Goal: Ask a question: Seek information or help from site administrators or community

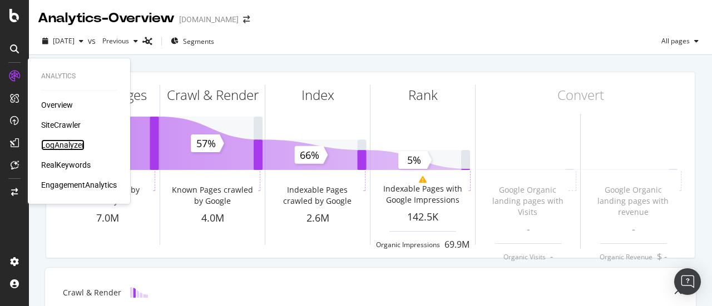
click at [75, 150] on div "LogAnalyzer" at bounding box center [62, 145] width 43 height 11
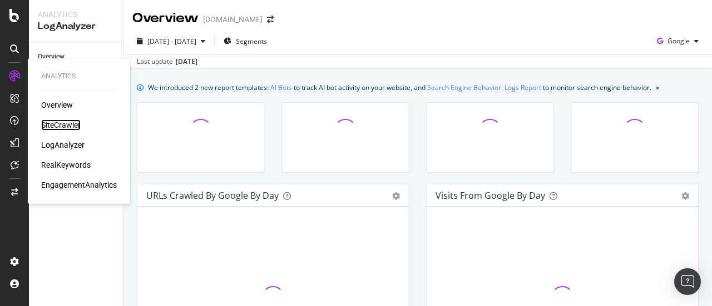
click at [68, 122] on div "SiteCrawler" at bounding box center [60, 125] width 39 height 11
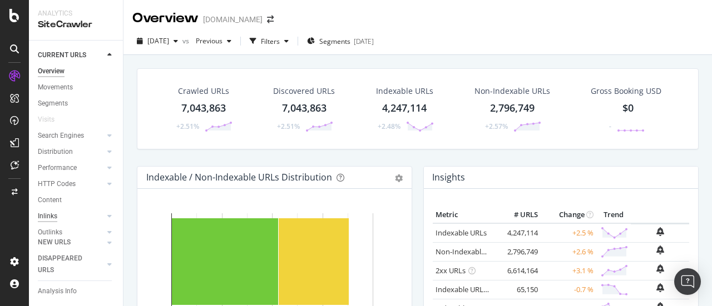
click at [48, 220] on div "Inlinks" at bounding box center [47, 217] width 19 height 12
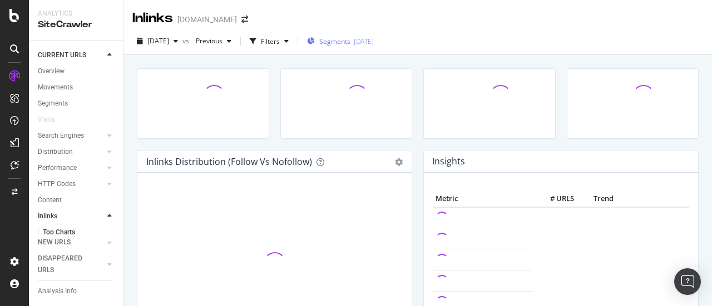
click at [350, 42] on span "Segments" at bounding box center [334, 41] width 31 height 9
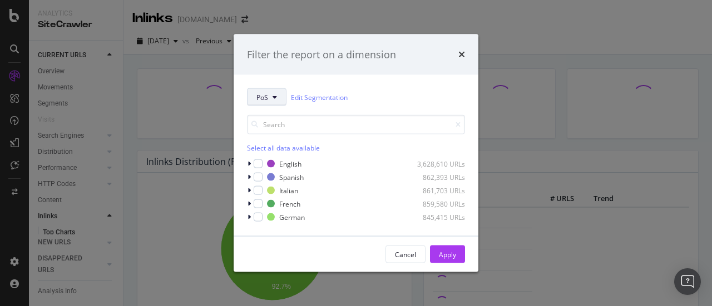
click at [262, 95] on span "PoS" at bounding box center [262, 96] width 12 height 9
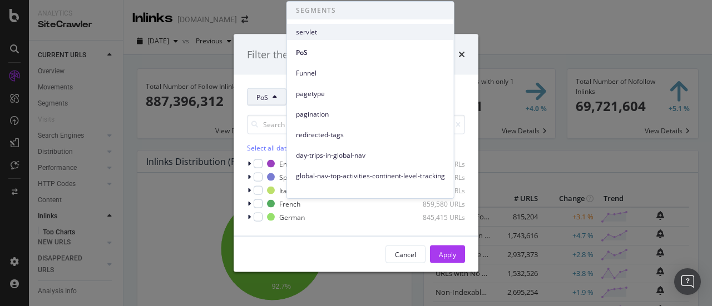
click at [366, 27] on div "servlet" at bounding box center [370, 32] width 167 height 16
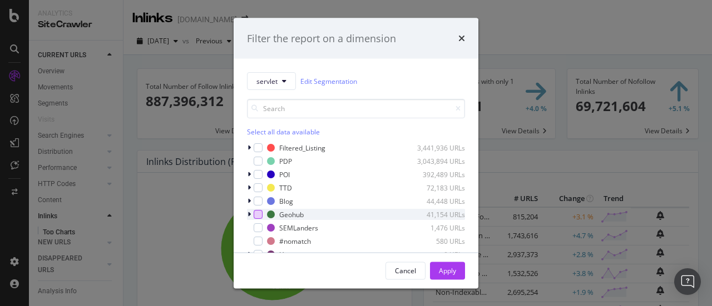
click at [259, 214] on div "modal" at bounding box center [258, 214] width 9 height 9
click at [444, 266] on div "Apply" at bounding box center [447, 270] width 17 height 9
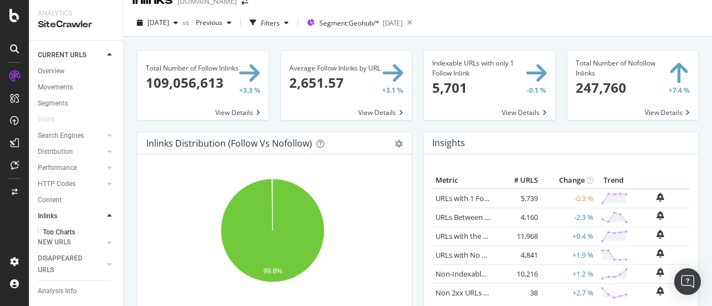
scroll to position [19, 0]
click at [692, 282] on img "Open Intercom Messenger" at bounding box center [687, 282] width 14 height 14
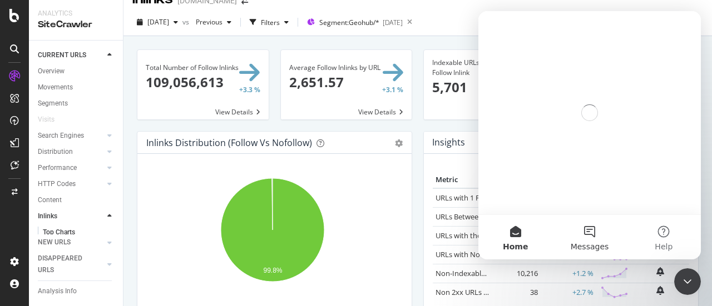
scroll to position [0, 0]
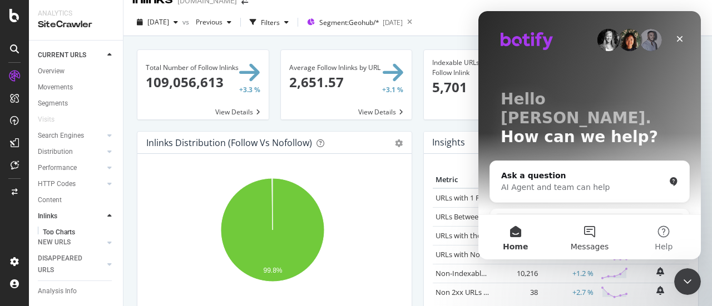
click at [593, 235] on button "Messages" at bounding box center [589, 237] width 74 height 44
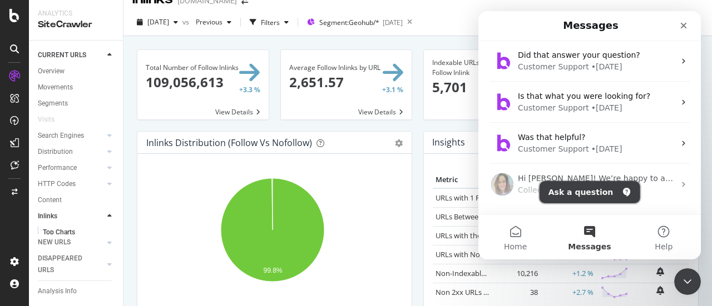
click at [581, 189] on button "Ask a question" at bounding box center [589, 192] width 101 height 22
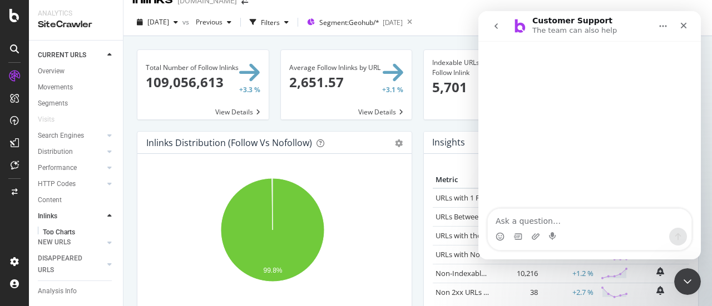
click at [562, 222] on textarea "Ask a question…" at bounding box center [590, 218] width 204 height 19
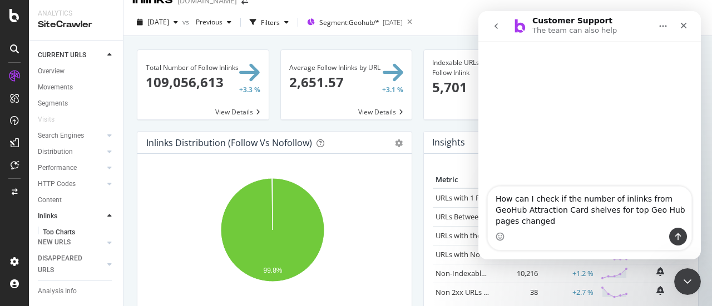
type textarea "How can I check if the number of inlinks from GeoHub Attraction Card shelves fo…"
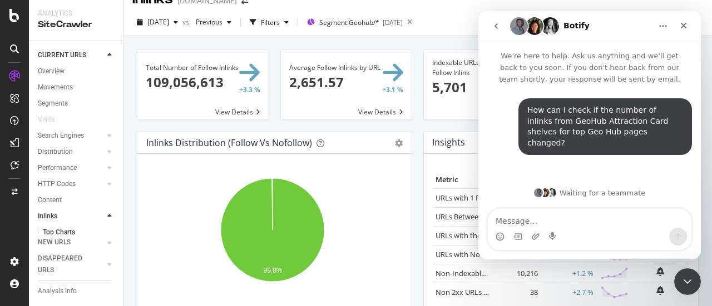
click at [424, 132] on div "Insights" at bounding box center [561, 143] width 274 height 22
click at [694, 284] on div "Close Intercom Messenger" at bounding box center [685, 280] width 27 height 27
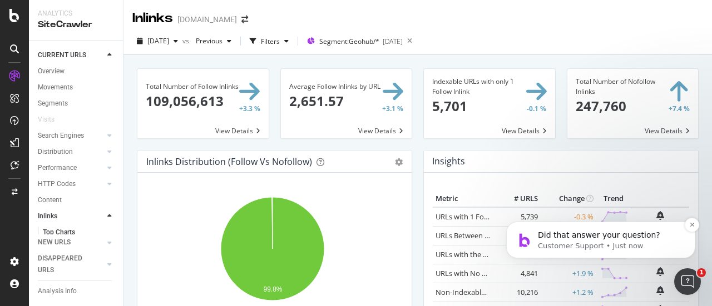
click at [634, 236] on p "Did that answer your question?" at bounding box center [609, 235] width 143 height 11
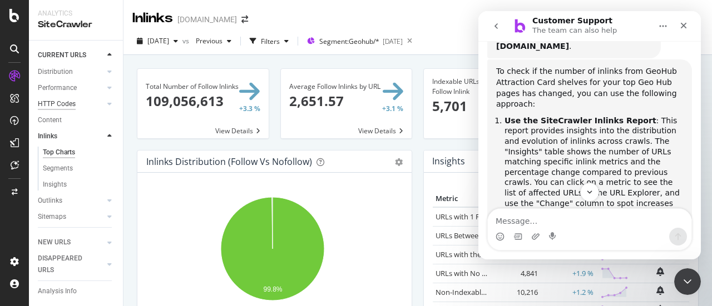
scroll to position [81, 0]
click at [60, 186] on div "Insights" at bounding box center [55, 185] width 24 height 12
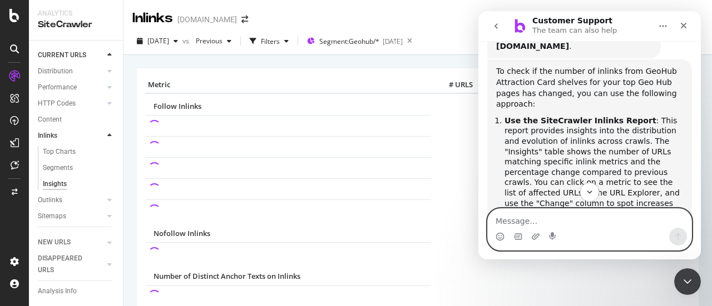
click at [579, 215] on textarea "Message…" at bounding box center [590, 218] width 204 height 19
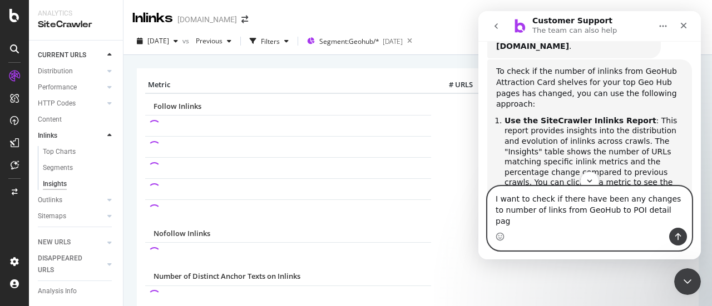
type textarea "I want to check if there have been any changes to number of links from GeoHub t…"
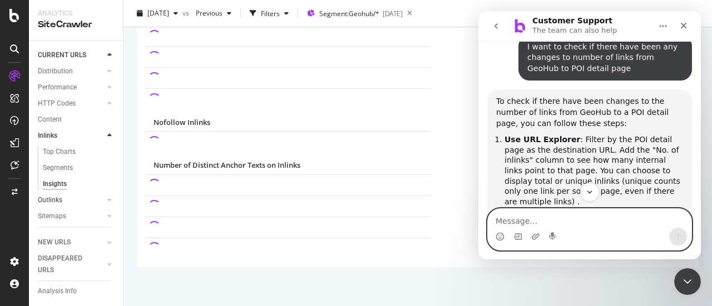
scroll to position [126, 0]
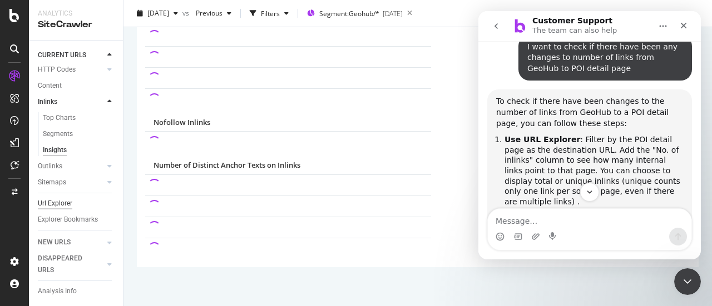
click at [57, 198] on div "Url Explorer" at bounding box center [55, 204] width 34 height 12
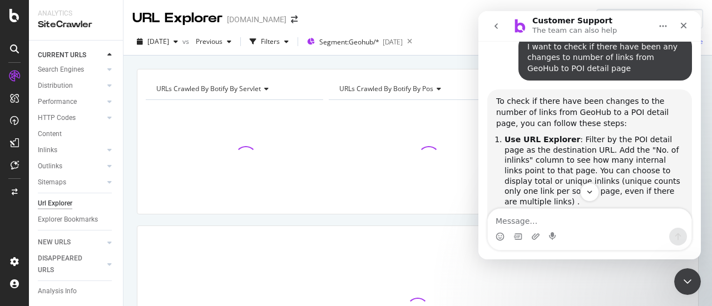
drag, startPoint x: 404, startPoint y: 116, endPoint x: 385, endPoint y: 70, distance: 50.4
click at [404, 116] on div at bounding box center [417, 157] width 177 height 97
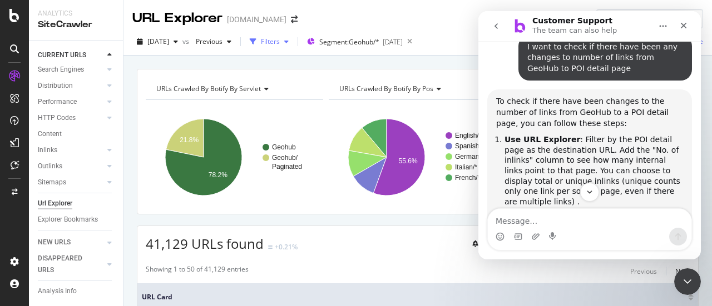
click at [280, 44] on div "Filters" at bounding box center [270, 41] width 19 height 9
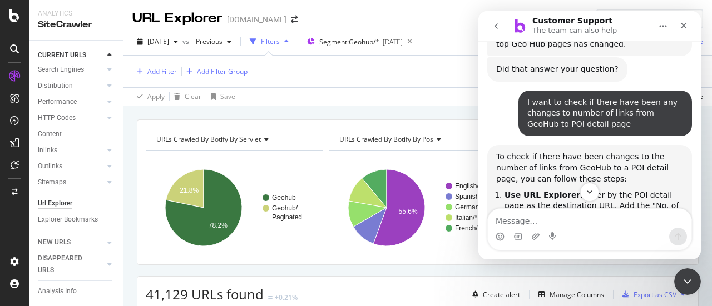
scroll to position [586, 0]
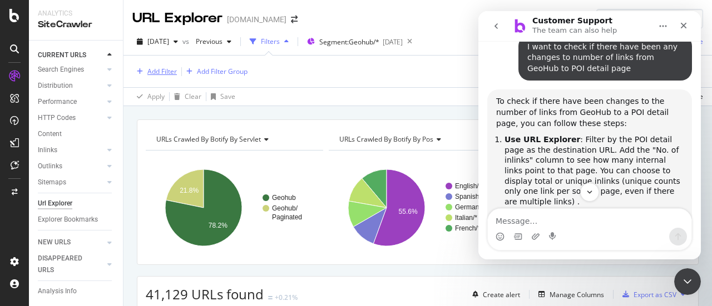
click at [155, 75] on div "Add Filter" at bounding box center [161, 71] width 29 height 9
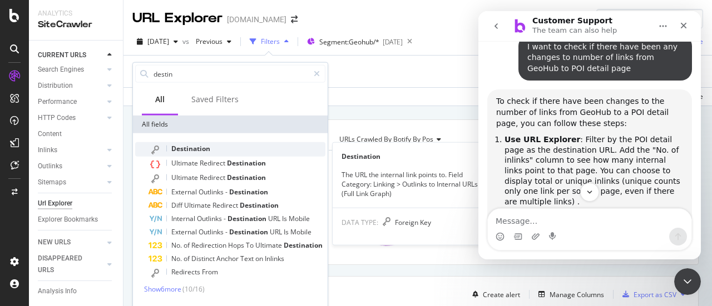
type input "destin"
click at [196, 143] on div "Destination" at bounding box center [236, 149] width 177 height 14
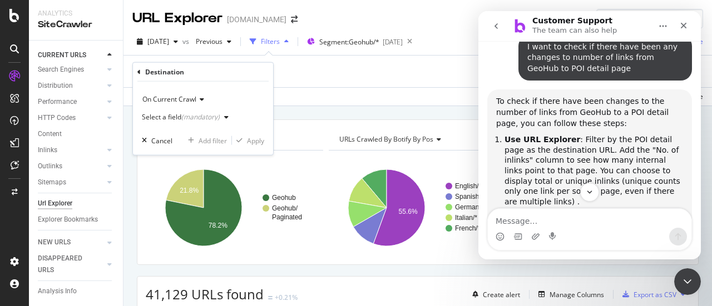
click at [181, 101] on span "On Current Crawl" at bounding box center [169, 99] width 54 height 9
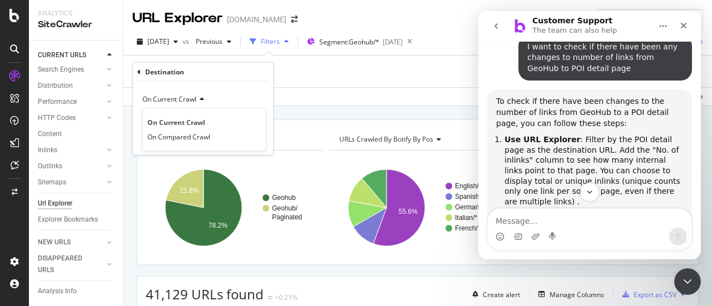
click at [194, 95] on span "On Current Crawl" at bounding box center [169, 99] width 54 height 9
click at [191, 114] on div "(mandatory)" at bounding box center [200, 116] width 38 height 9
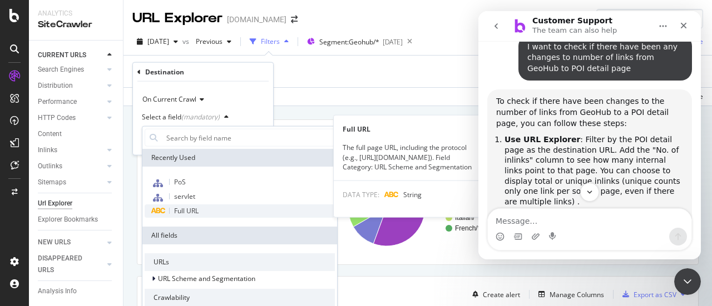
click at [207, 212] on div "Full URL" at bounding box center [240, 211] width 190 height 13
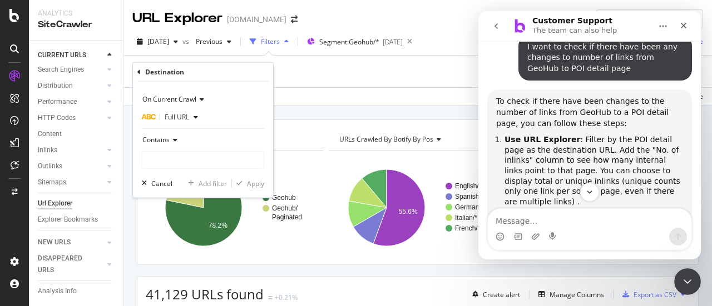
click at [170, 139] on icon at bounding box center [174, 140] width 8 height 7
click at [177, 156] on input "text" at bounding box center [202, 160] width 121 height 18
click at [172, 136] on div "Contains" at bounding box center [203, 140] width 122 height 18
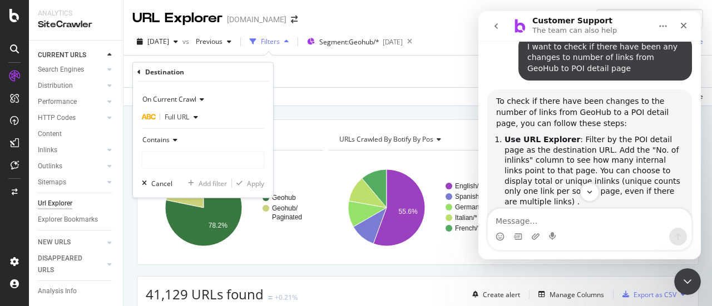
click at [172, 136] on div "Contains" at bounding box center [203, 140] width 122 height 18
click at [175, 138] on icon at bounding box center [174, 140] width 8 height 7
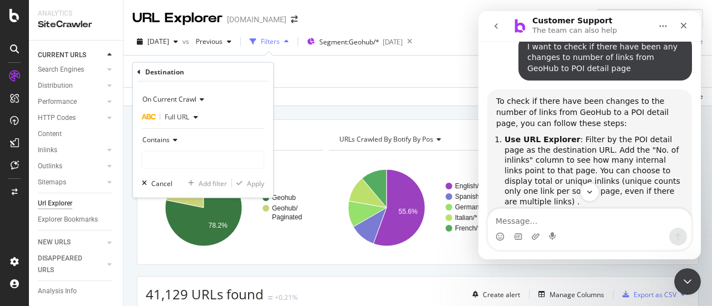
click at [175, 138] on icon at bounding box center [174, 140] width 8 height 7
click at [190, 114] on div "button" at bounding box center [195, 117] width 13 height 7
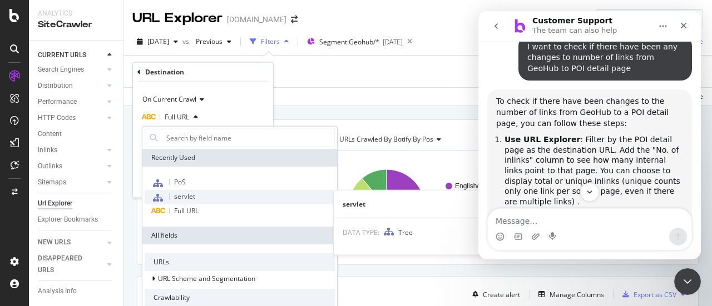
click at [187, 194] on span "servlet" at bounding box center [184, 196] width 21 height 9
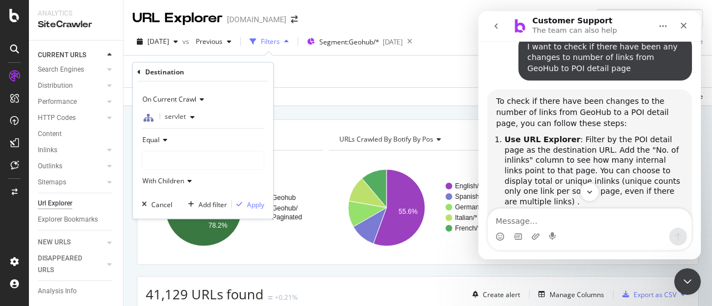
click at [171, 158] on div at bounding box center [202, 161] width 121 height 18
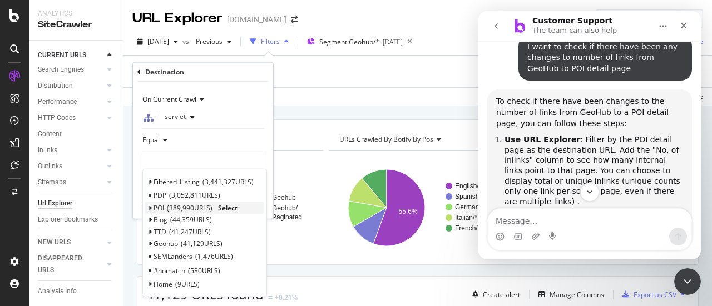
click at [237, 206] on span "Select" at bounding box center [227, 208] width 19 height 9
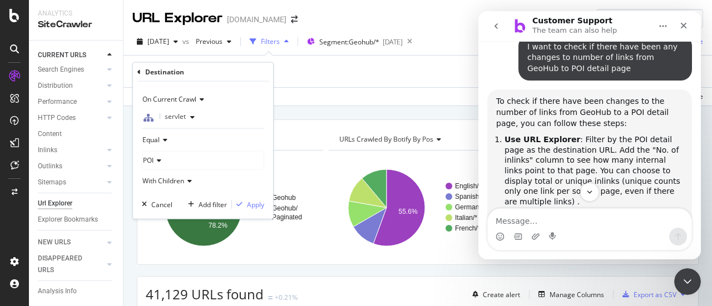
click at [179, 117] on span "servlet" at bounding box center [175, 116] width 21 height 9
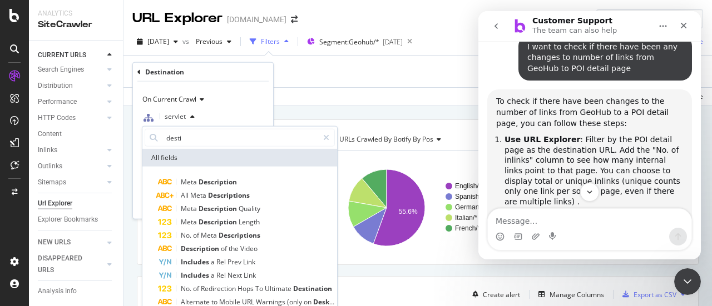
type input "destin"
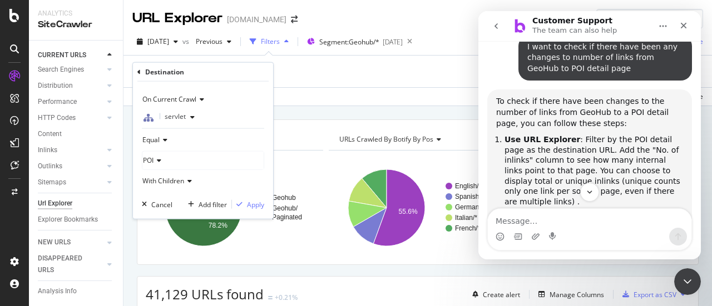
click at [231, 88] on div "On Current Crawl servlet Equal POI With Children Cancel Add filter Apply" at bounding box center [203, 150] width 140 height 137
click at [252, 206] on div "Apply" at bounding box center [255, 204] width 17 height 9
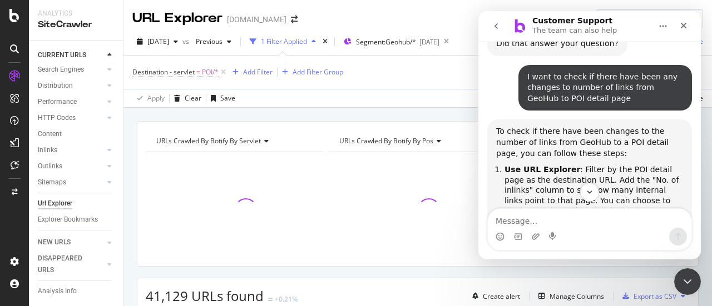
scroll to position [556, 0]
click at [689, 289] on div "Close Intercom Messenger" at bounding box center [685, 280] width 27 height 27
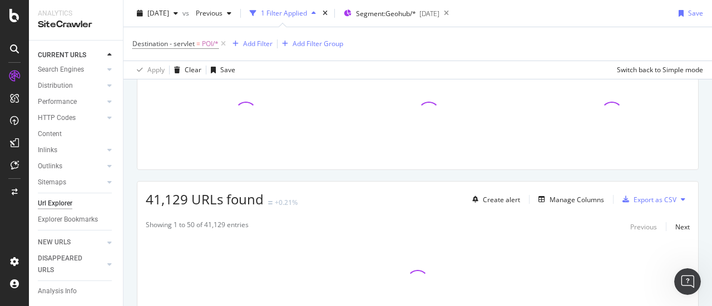
scroll to position [177, 0]
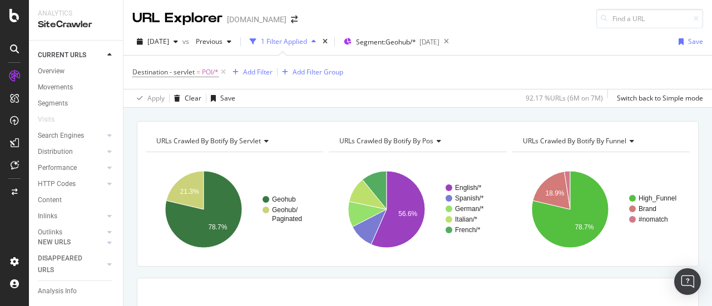
click at [449, 124] on div "URLs Crawled By Botify By servlet Chart (by Value) Table Expand Export as CSV E…" at bounding box center [418, 194] width 562 height 146
click at [681, 282] on div "Open Intercom Messenger" at bounding box center [687, 281] width 29 height 29
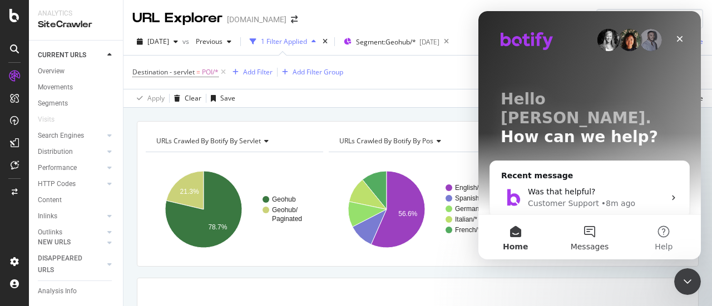
click at [585, 235] on button "Messages" at bounding box center [589, 237] width 74 height 44
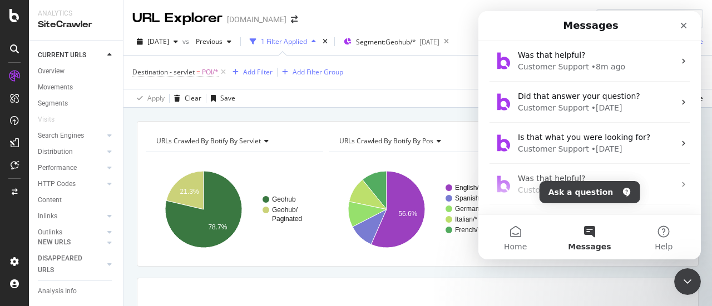
click at [578, 61] on div "Was that helpful?" at bounding box center [596, 55] width 157 height 12
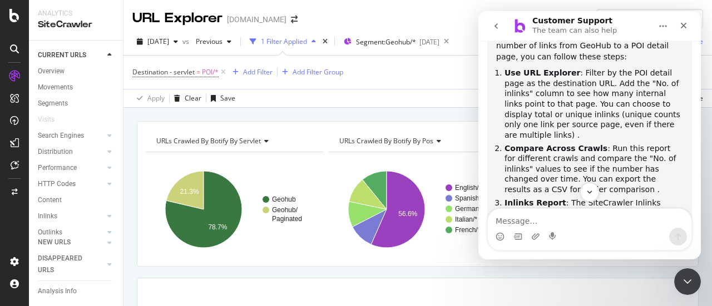
scroll to position [609, 0]
